Goal: Task Accomplishment & Management: Manage account settings

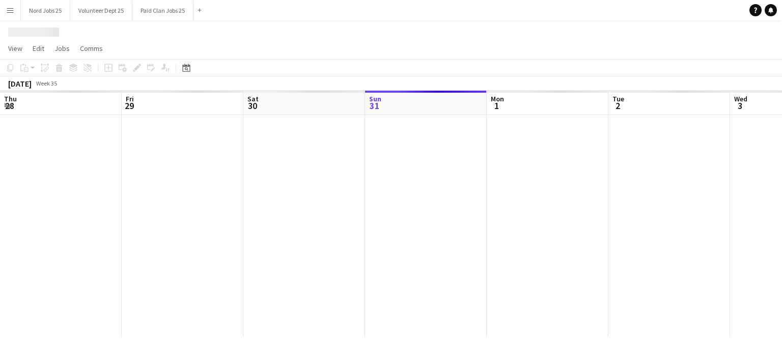
scroll to position [0, 243]
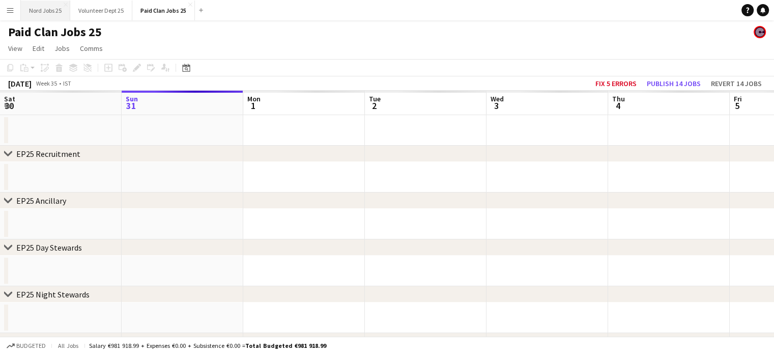
click at [50, 6] on button "Nord Jobs 25 Close" at bounding box center [45, 11] width 49 height 20
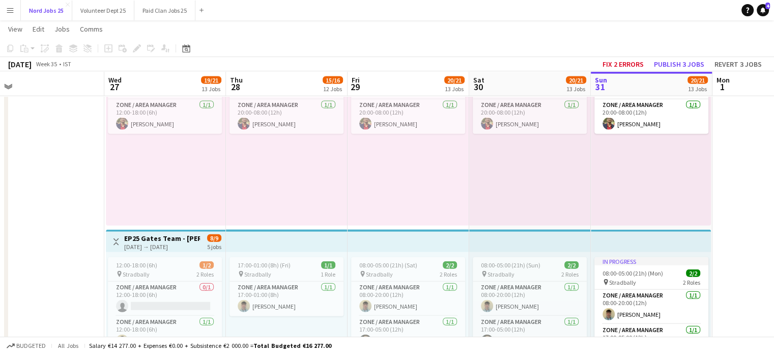
scroll to position [2324, 0]
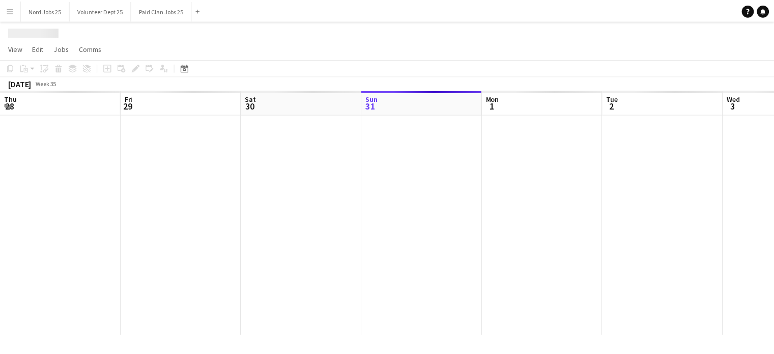
scroll to position [0, 243]
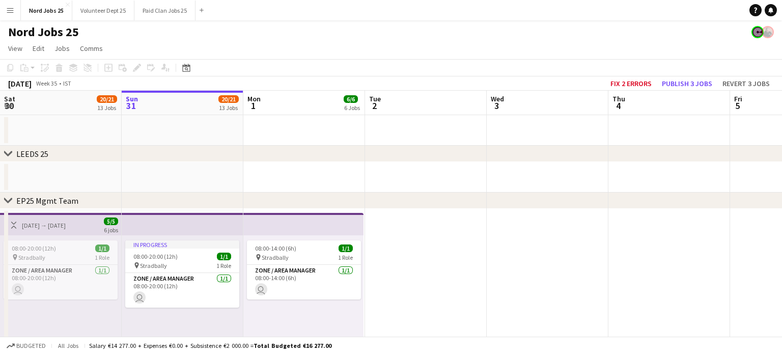
click at [8, 14] on app-icon "Menu" at bounding box center [10, 10] width 8 height 8
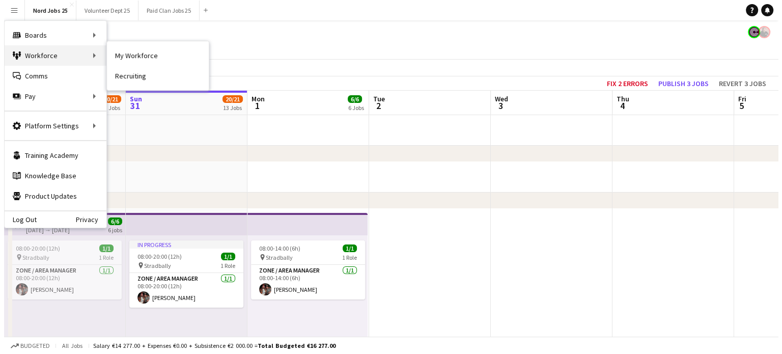
scroll to position [0, 0]
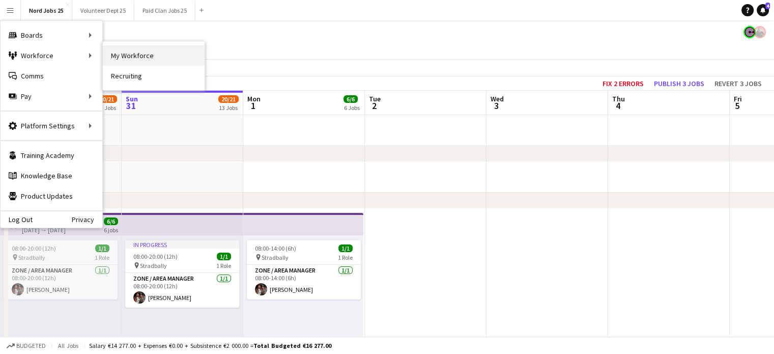
click at [115, 52] on link "My Workforce" at bounding box center [154, 55] width 102 height 20
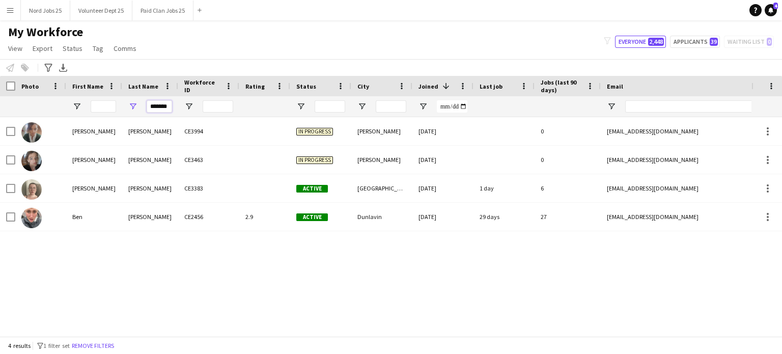
click at [163, 105] on input "*******" at bounding box center [159, 106] width 25 height 12
click at [100, 108] on input "First Name Filter Input" at bounding box center [103, 106] width 25 height 12
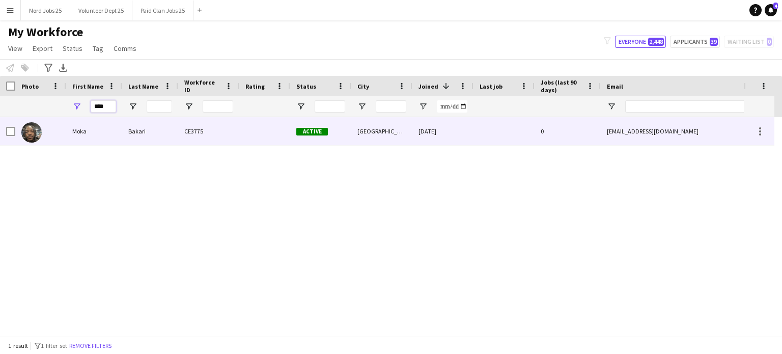
type input "****"
click at [104, 129] on div "Moka" at bounding box center [94, 131] width 56 height 28
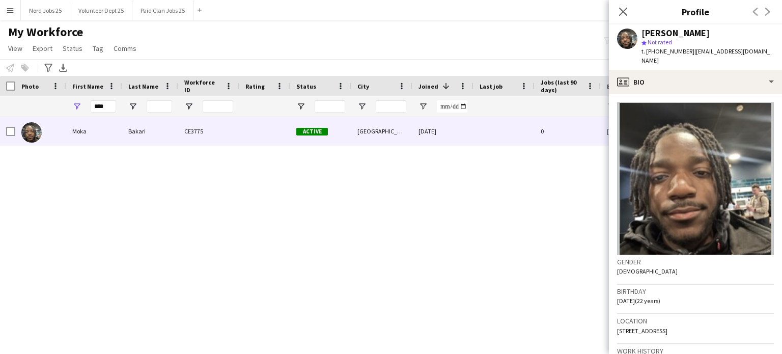
scroll to position [332, 0]
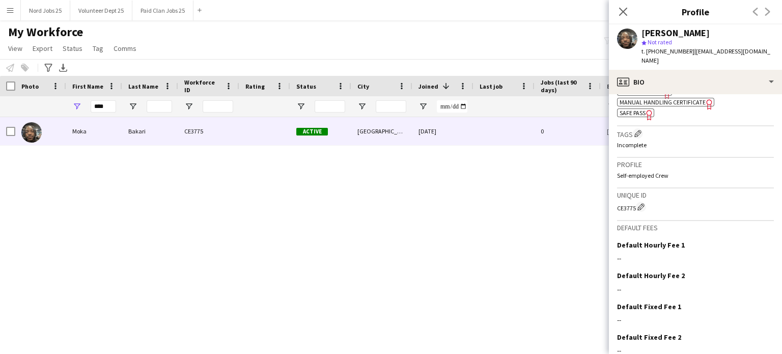
click at [632, 202] on div "CE3775 Edit crew unique ID" at bounding box center [695, 207] width 157 height 10
copy div "CE3775"
click at [517, 185] on div "Moka Bakari CE3775 Active [GEOGRAPHIC_DATA] 24 [DATE] 0 [EMAIL_ADDRESS][DOMAIN_…" at bounding box center [375, 222] width 751 height 211
click at [624, 15] on icon "Close pop-in" at bounding box center [623, 12] width 10 height 10
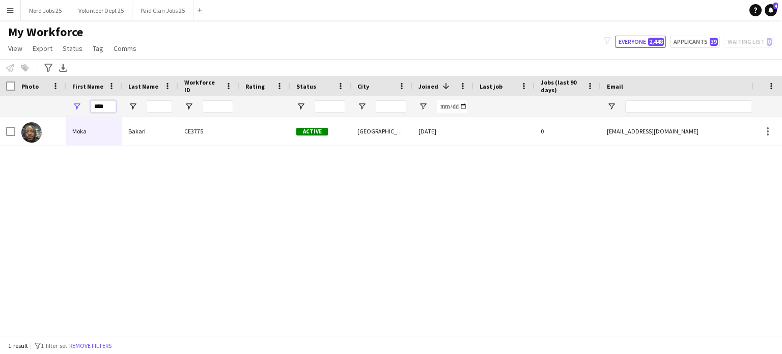
drag, startPoint x: 109, startPoint y: 108, endPoint x: 40, endPoint y: 117, distance: 69.7
click at [40, 117] on div "Workforce Details Photo First Name" at bounding box center [391, 206] width 782 height 260
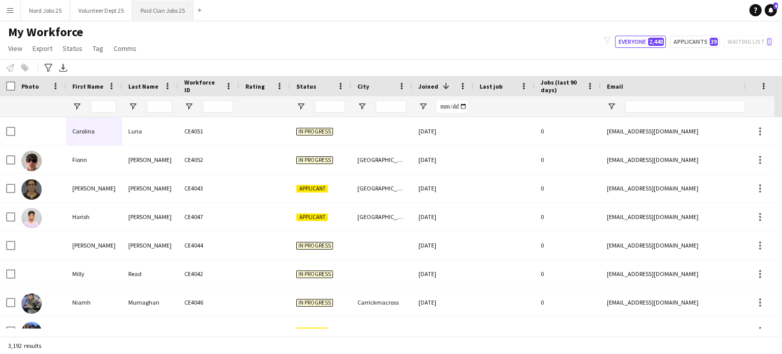
click at [149, 8] on button "Paid Clan Jobs 25 Close" at bounding box center [162, 11] width 61 height 20
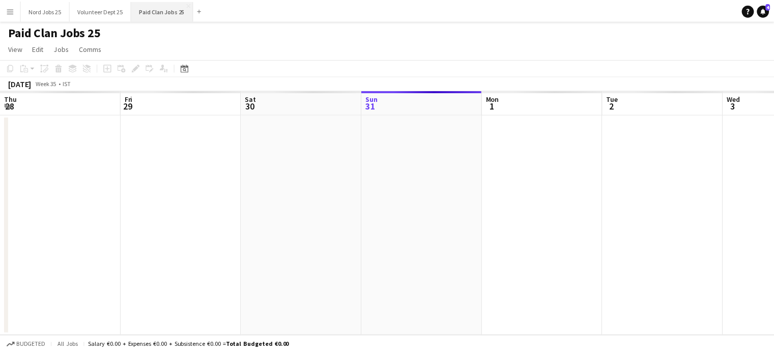
scroll to position [0, 243]
